Goal: Information Seeking & Learning: Learn about a topic

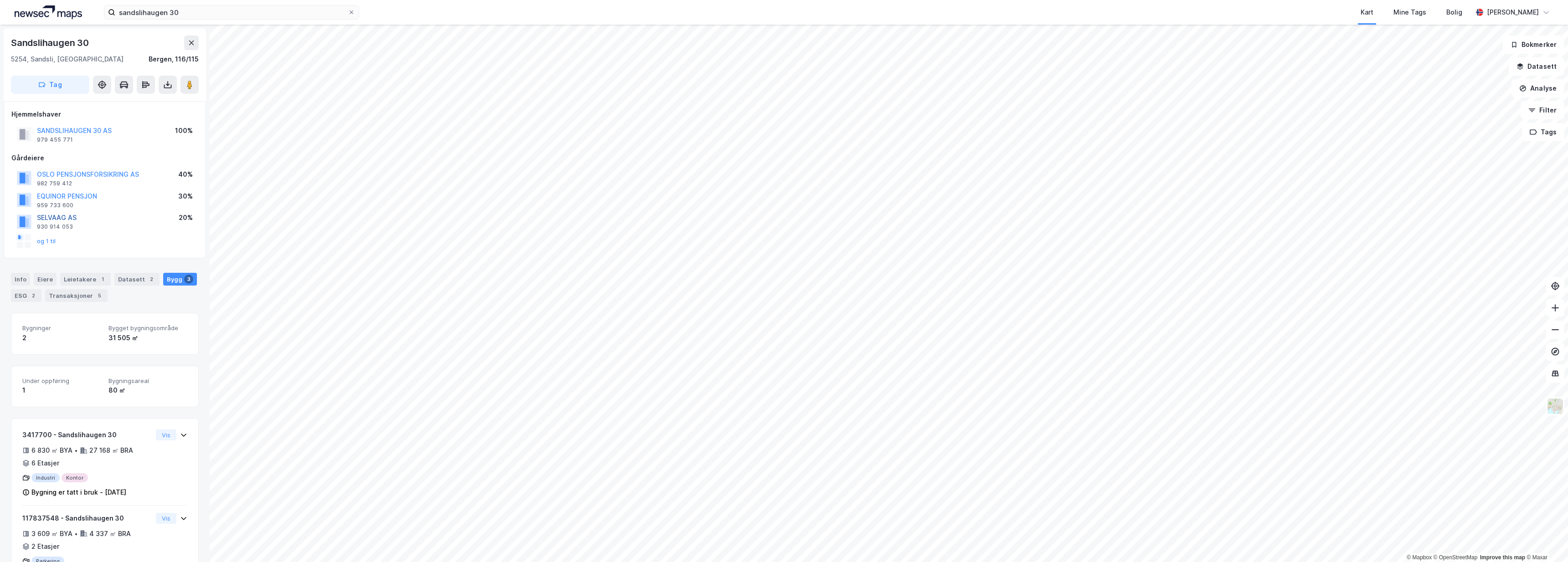
click at [0, 0] on button "SELVAAG AS" at bounding box center [0, 0] width 0 height 0
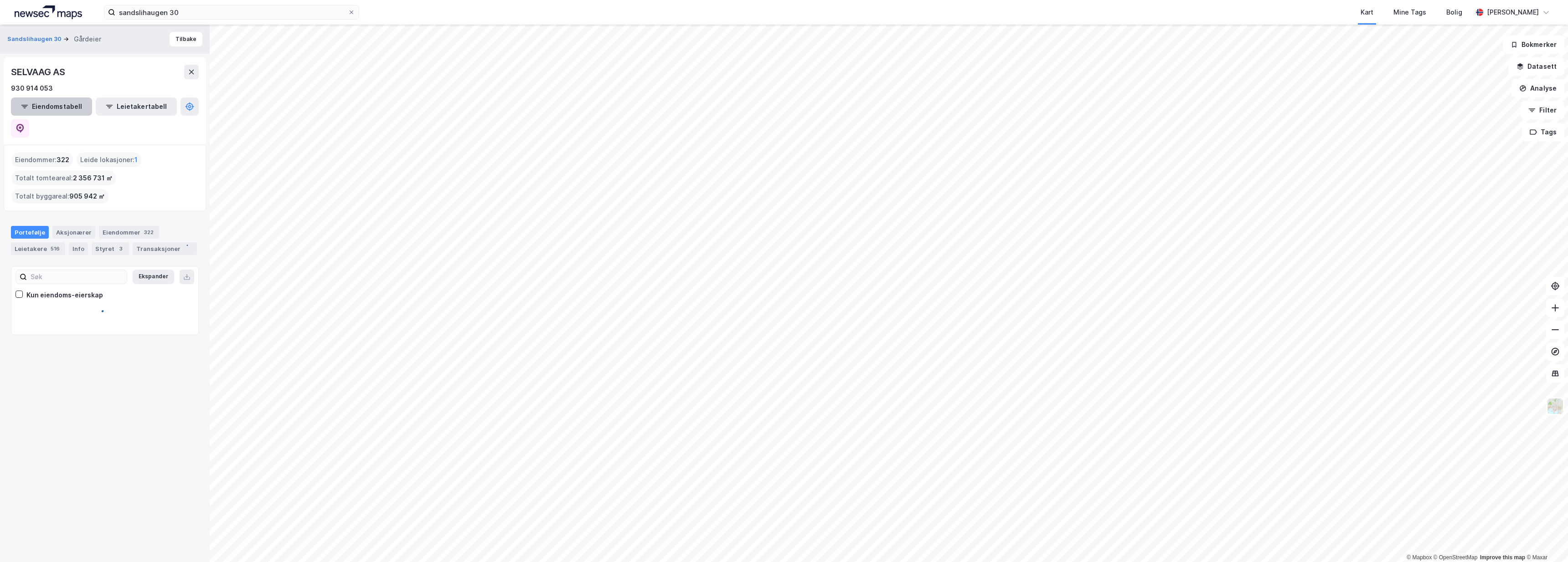
click at [52, 111] on button "Eiendomstabell" at bounding box center [51, 106] width 81 height 18
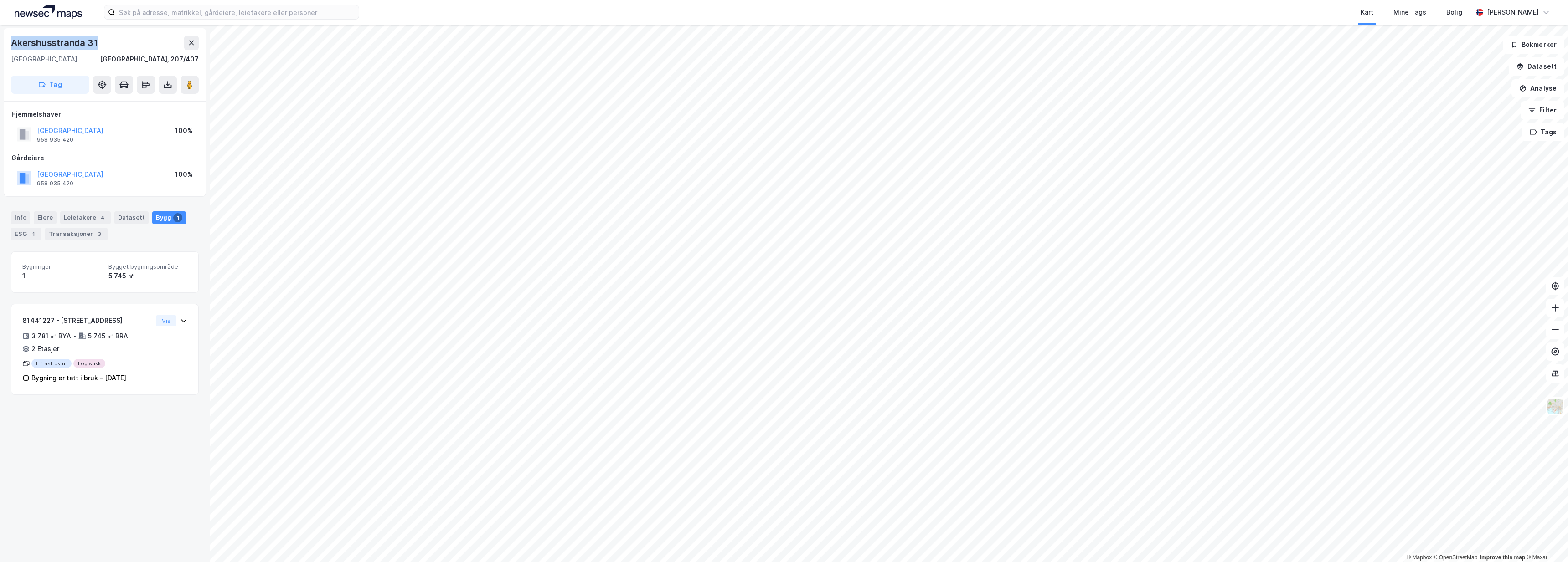
drag, startPoint x: 97, startPoint y: 42, endPoint x: 8, endPoint y: 44, distance: 89.0
click at [8, 44] on div "[STREET_ADDRESS]" at bounding box center [105, 64] width 202 height 73
copy div "Akershusstranda 31"
